Goal: Task Accomplishment & Management: Check status

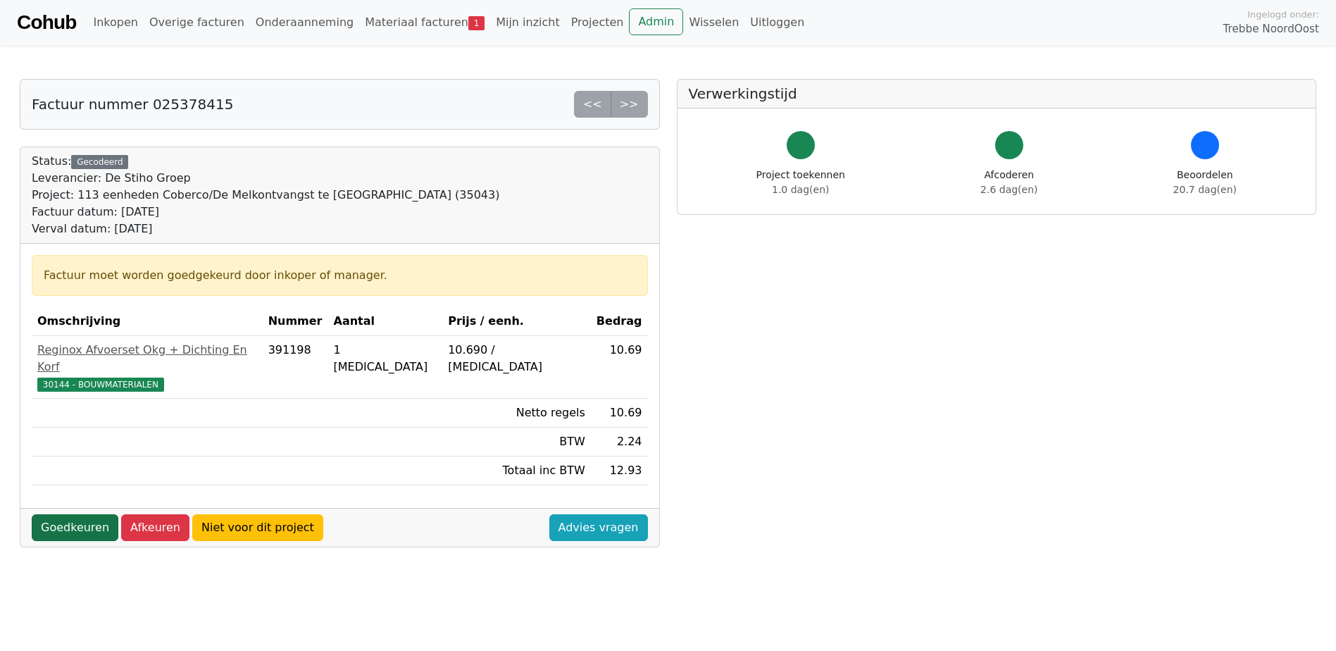
click at [80, 514] on link "Goedkeuren" at bounding box center [75, 527] width 87 height 27
